Goal: Complete application form: Complete application form

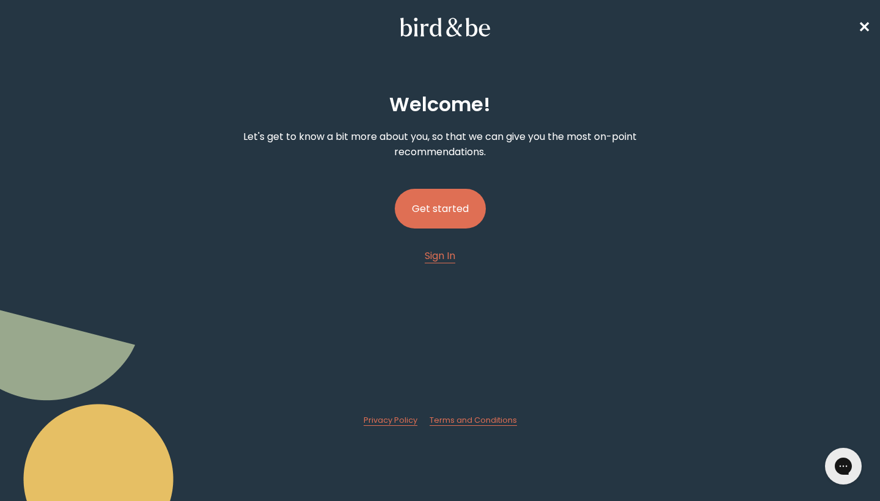
click at [460, 218] on button "Get started" at bounding box center [440, 209] width 91 height 40
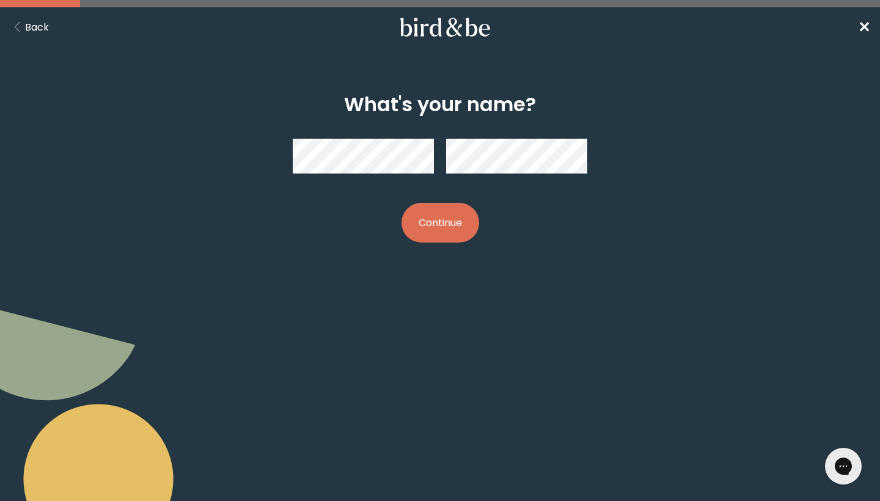
click at [430, 213] on button "Continue" at bounding box center [441, 223] width 78 height 40
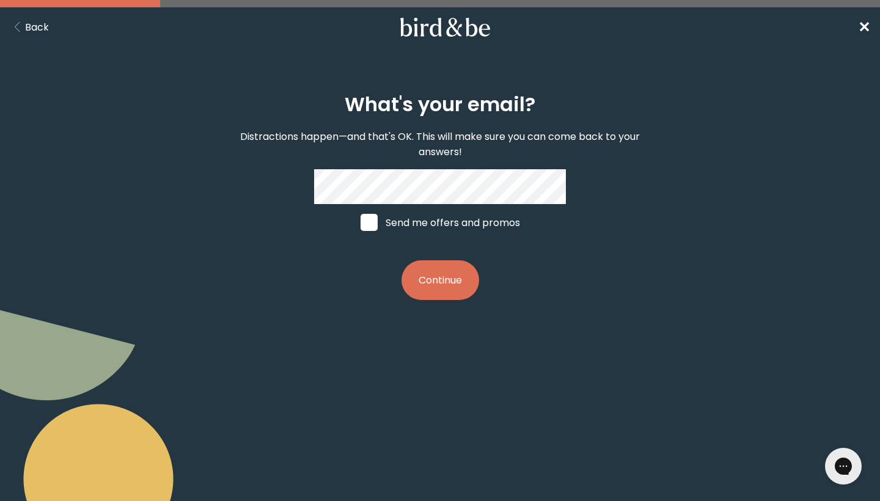
click at [443, 281] on button "Continue" at bounding box center [441, 280] width 78 height 40
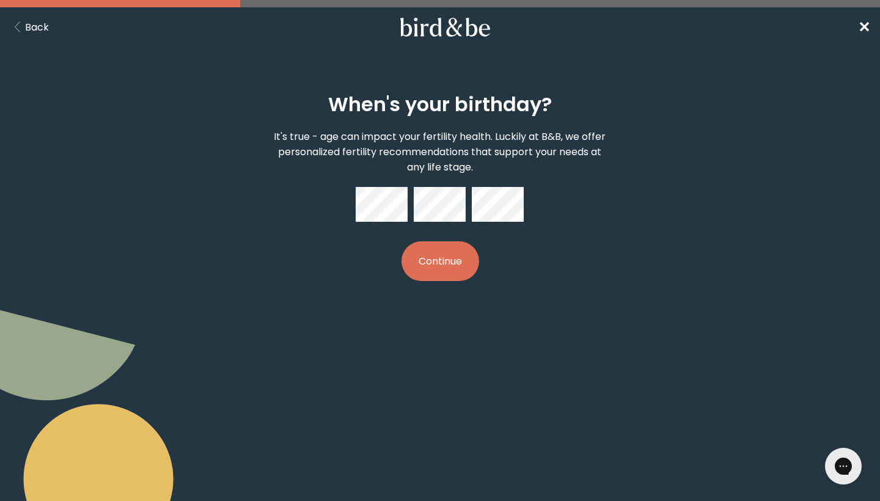
click at [427, 283] on div "When's your birthday? It's true - age can impact your fertility health. Luckily…" at bounding box center [440, 187] width 420 height 227
click at [434, 268] on button "Continue" at bounding box center [441, 261] width 78 height 40
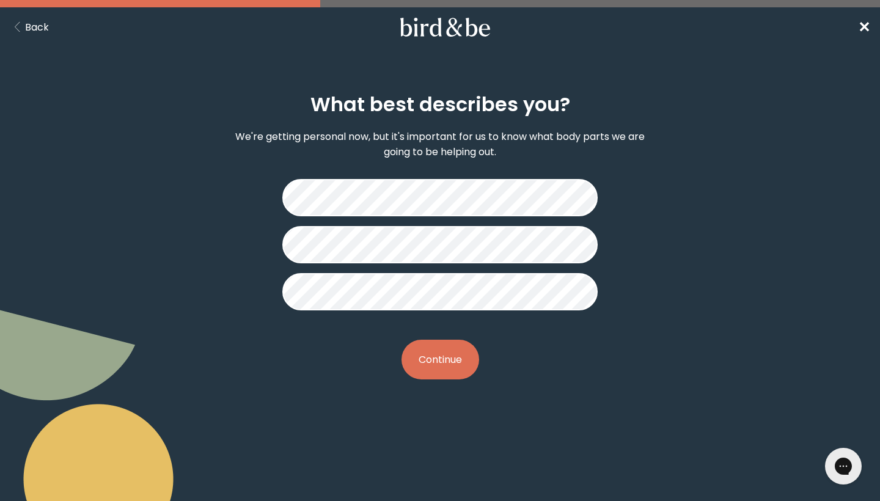
click at [438, 367] on button "Continue" at bounding box center [441, 360] width 78 height 40
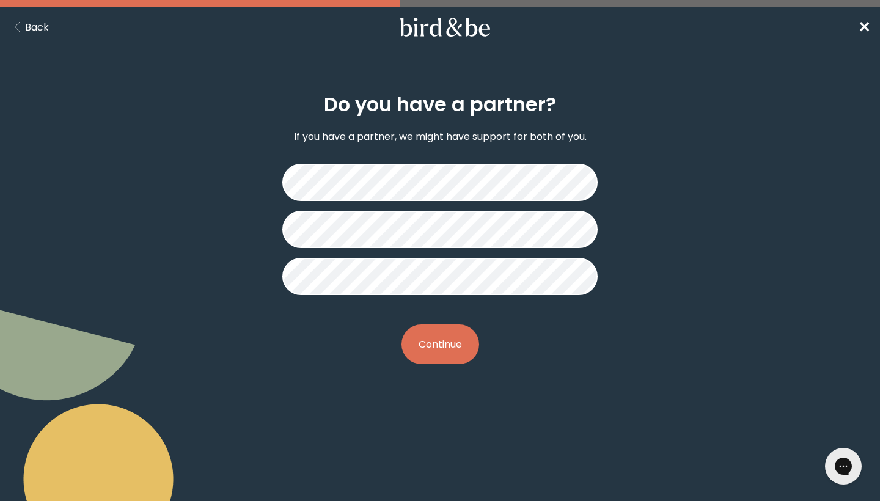
click at [460, 348] on button "Continue" at bounding box center [441, 345] width 78 height 40
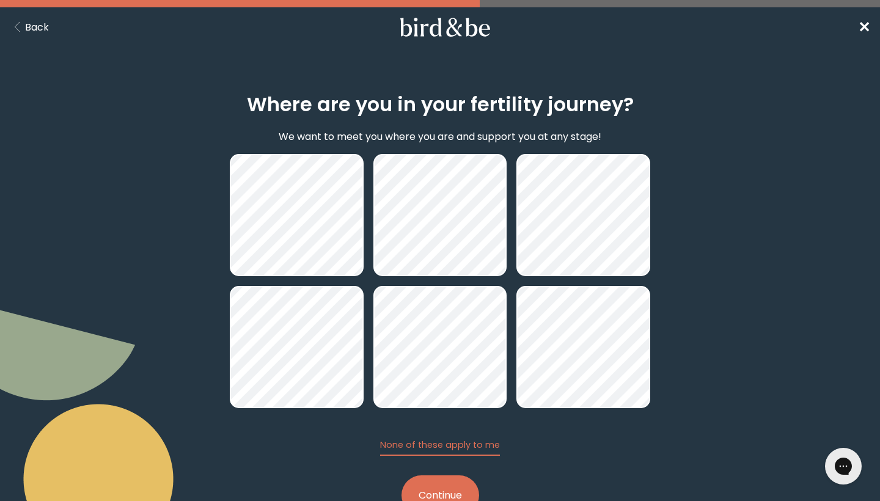
click at [444, 485] on button "Continue" at bounding box center [441, 495] width 78 height 40
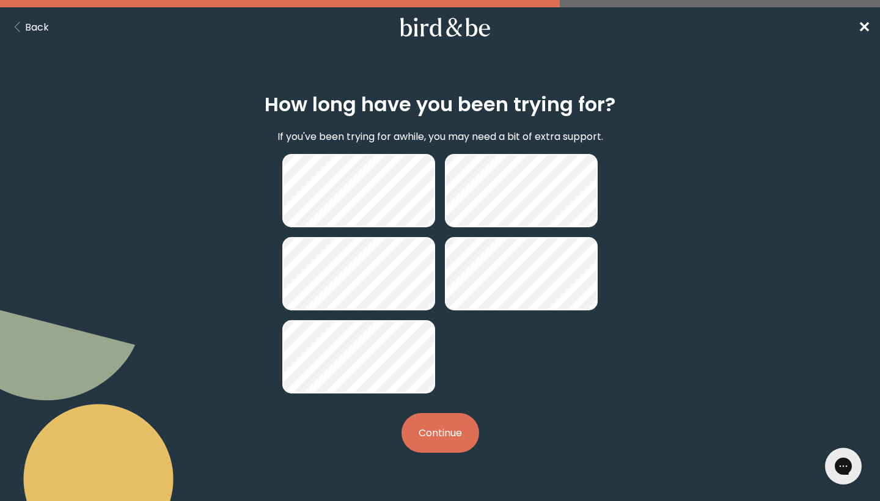
click at [449, 438] on button "Continue" at bounding box center [441, 433] width 78 height 40
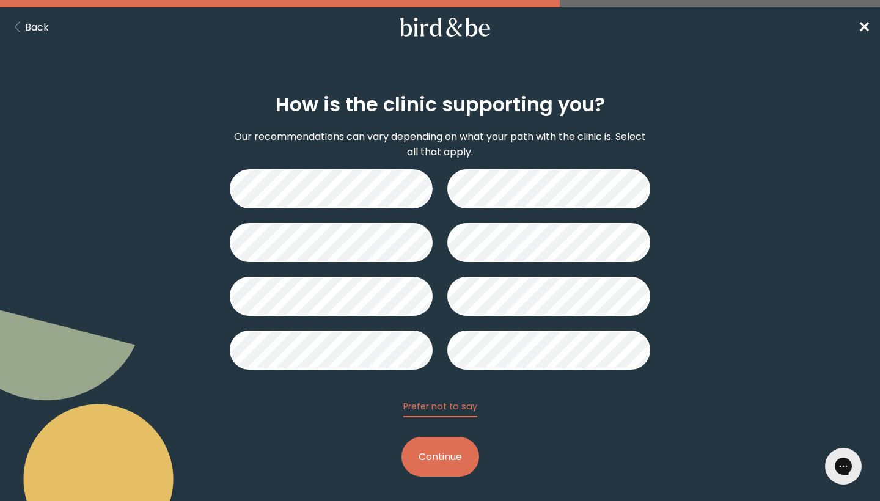
click at [435, 448] on button "Continue" at bounding box center [441, 457] width 78 height 40
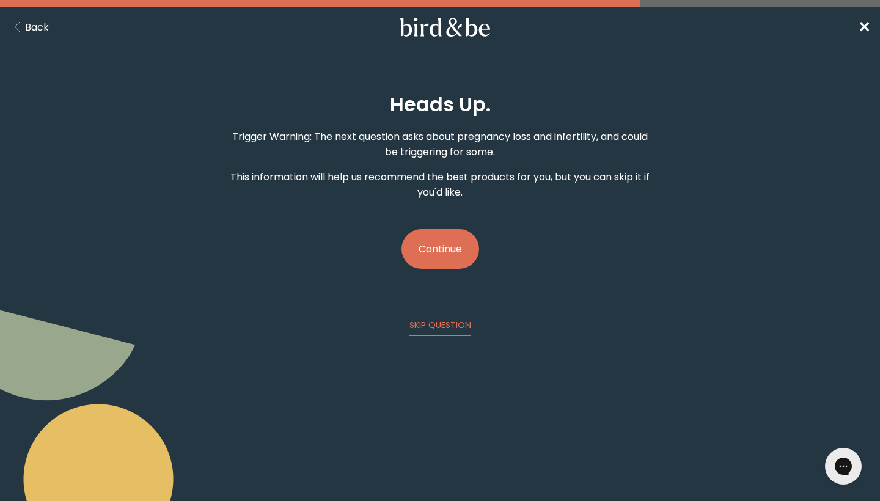
click at [433, 252] on button "Continue" at bounding box center [441, 249] width 78 height 40
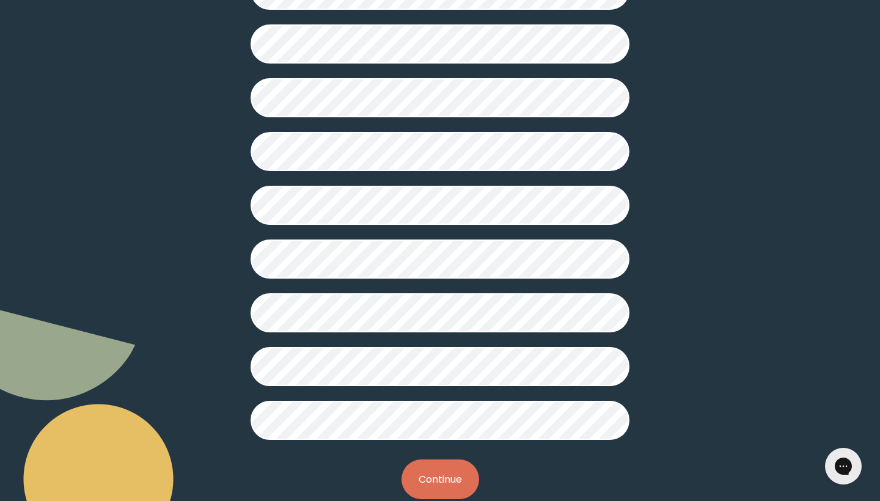
scroll to position [247, 0]
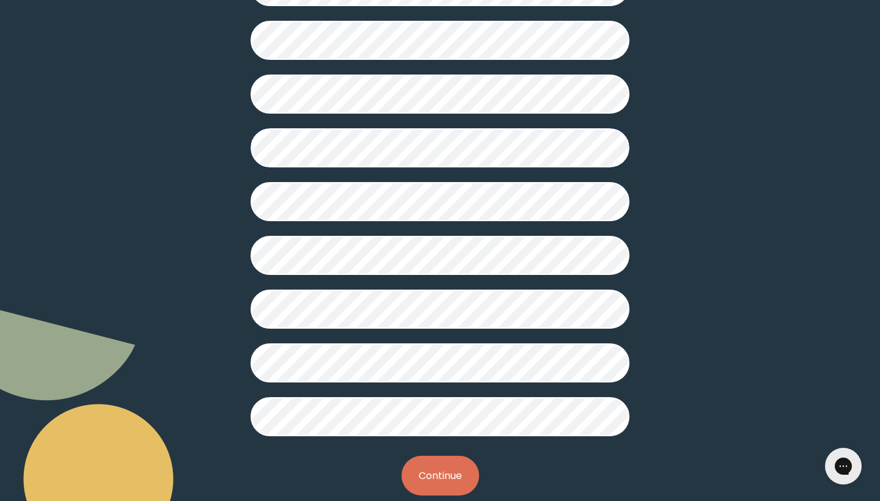
click at [445, 486] on button "Continue" at bounding box center [441, 476] width 78 height 40
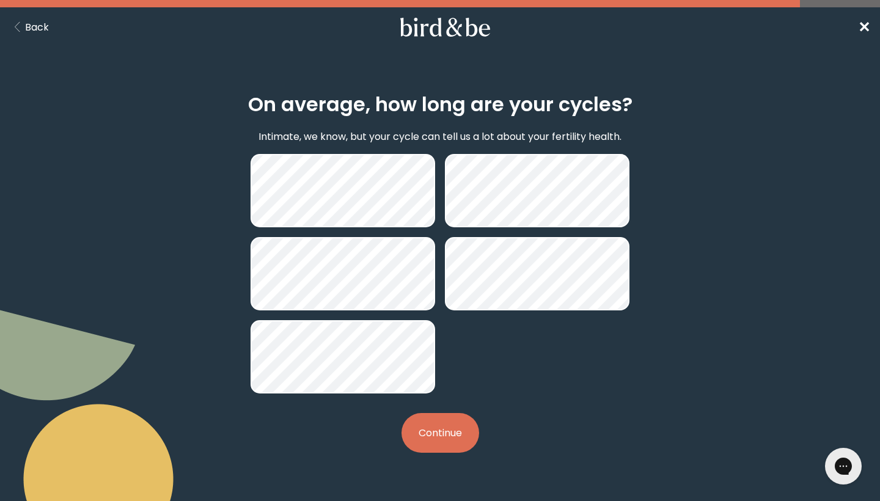
click at [444, 436] on button "Continue" at bounding box center [441, 433] width 78 height 40
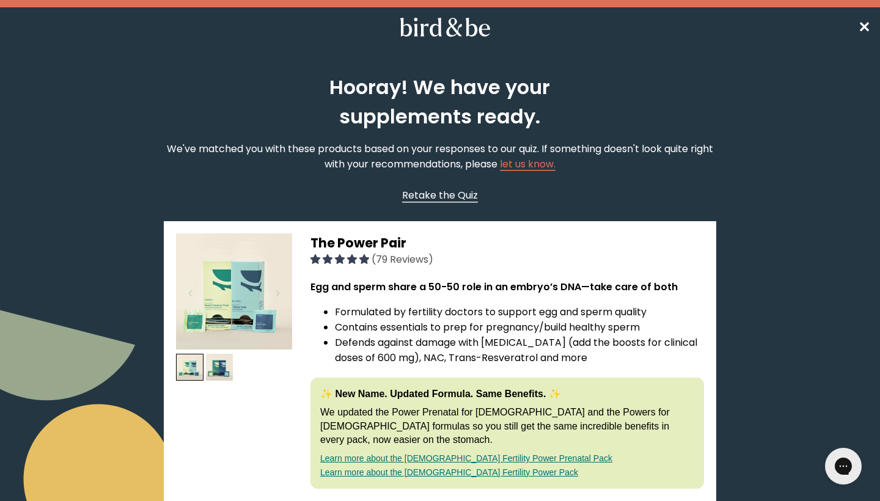
click at [464, 197] on span "Retake the Quiz" at bounding box center [440, 195] width 76 height 14
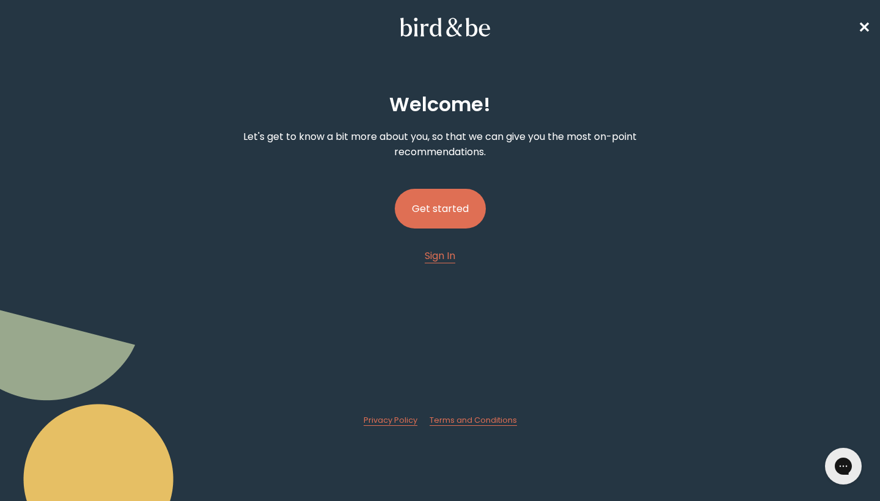
click at [865, 34] on nav "✕" at bounding box center [440, 26] width 880 height 39
click at [863, 30] on span "✕" at bounding box center [864, 27] width 12 height 20
